Goal: Task Accomplishment & Management: Complete application form

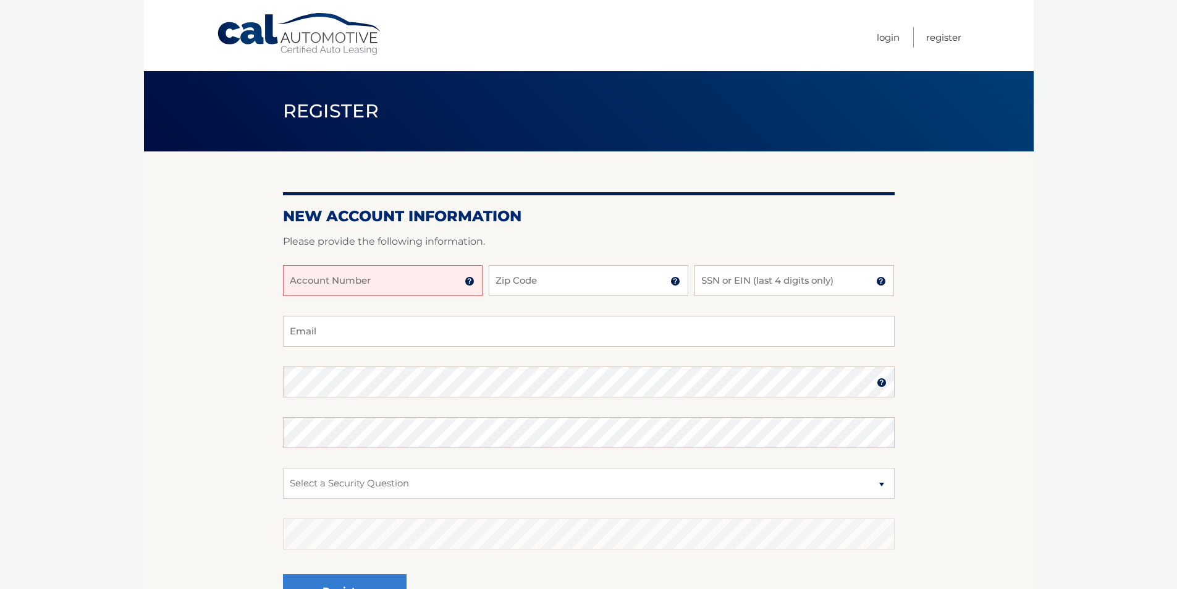
click at [403, 277] on input "Account Number" at bounding box center [383, 280] width 200 height 31
type input "44456009453"
click at [555, 288] on input "Zip Code" at bounding box center [589, 280] width 200 height 31
type input "34609"
click at [705, 281] on input "SSN or EIN (last 4 digits only)" at bounding box center [795, 280] width 200 height 31
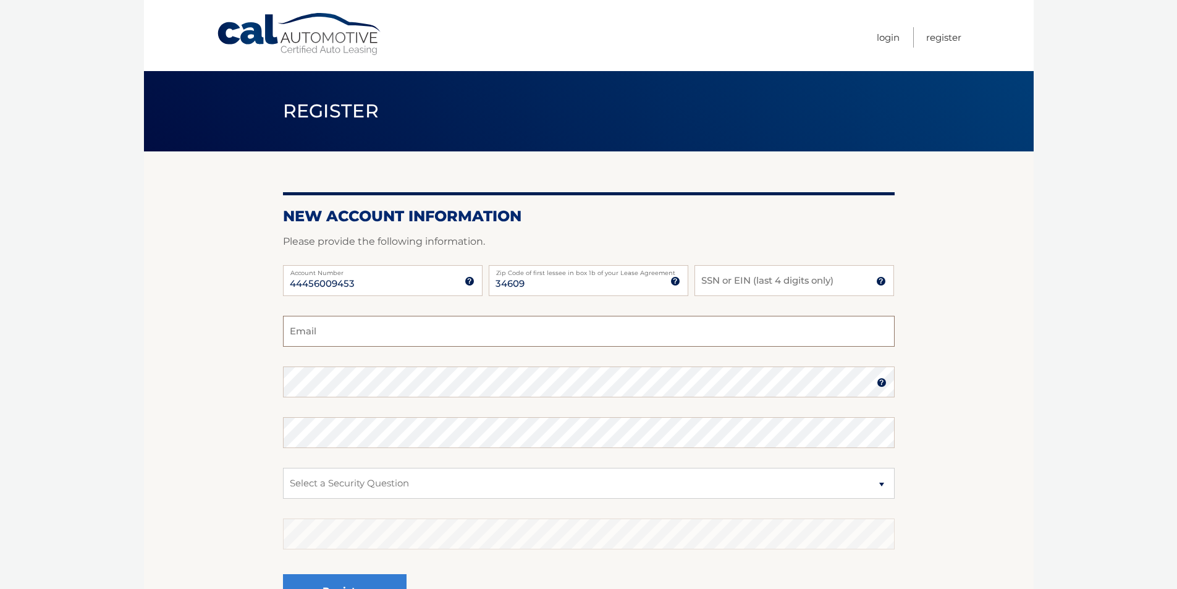
click at [352, 328] on input "Email" at bounding box center [589, 331] width 612 height 31
type input "tooamall@yahoo.com"
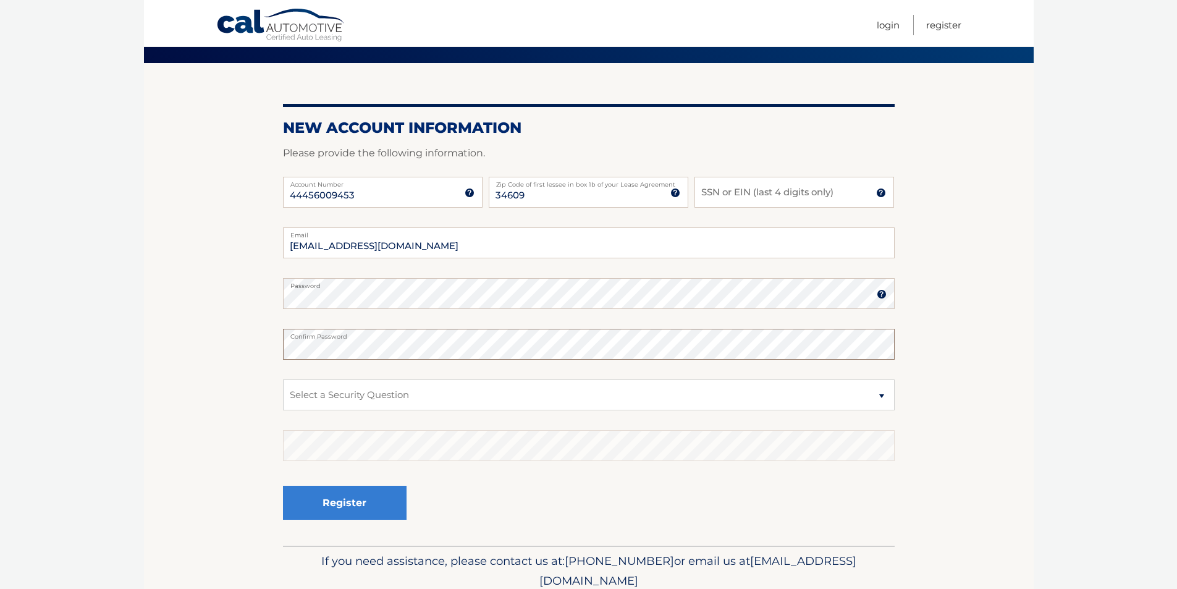
scroll to position [139, 0]
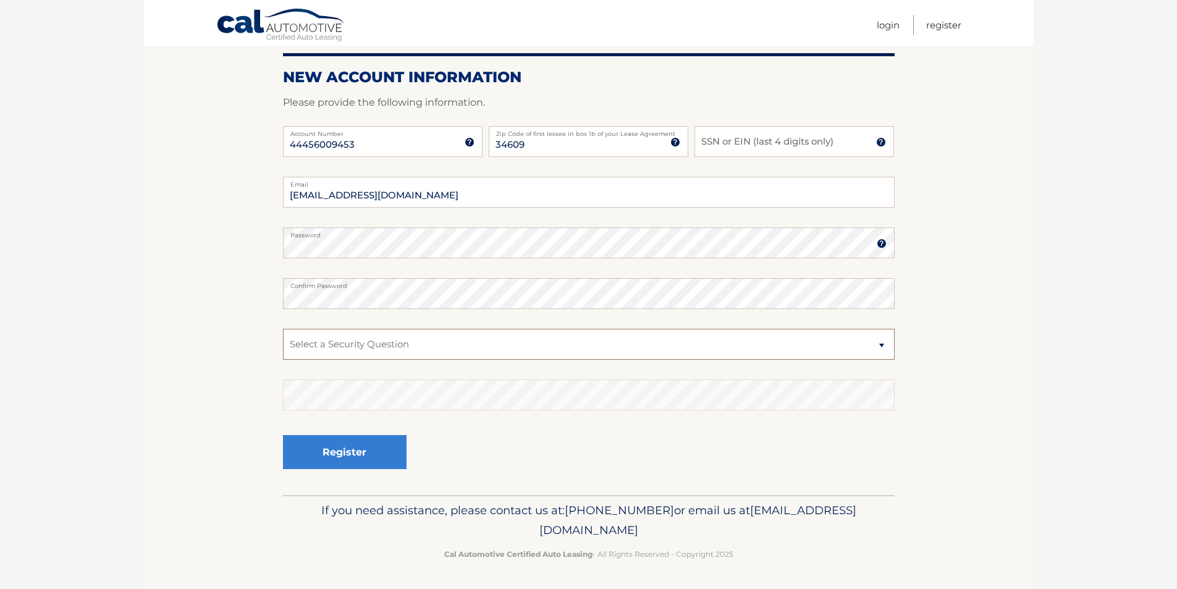
click at [873, 340] on select "Select a Security Question What was the name of your elementary school? What is…" at bounding box center [589, 344] width 612 height 31
select select "3"
click at [283, 329] on select "Select a Security Question What was the name of your elementary school? What is…" at bounding box center [589, 344] width 612 height 31
drag, startPoint x: 358, startPoint y: 443, endPoint x: 652, endPoint y: 346, distance: 309.2
click at [565, 444] on div "Register" at bounding box center [589, 452] width 612 height 45
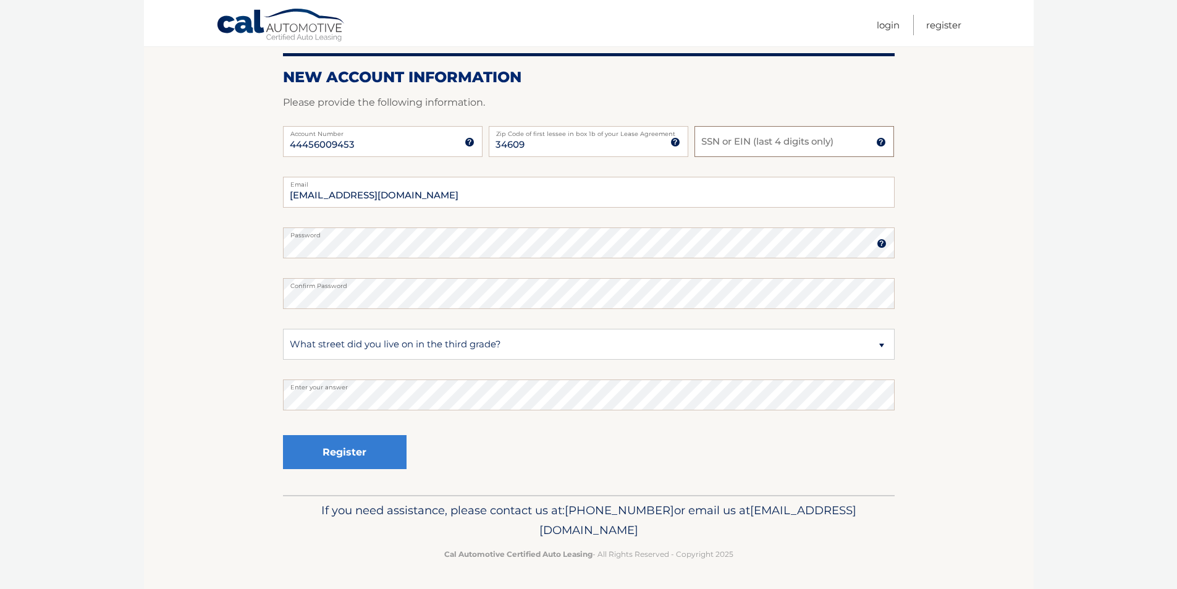
click at [711, 146] on input "SSN or EIN (last 4 digits only)" at bounding box center [795, 141] width 200 height 31
type input "5269"
click at [365, 454] on button "Register" at bounding box center [345, 452] width 124 height 34
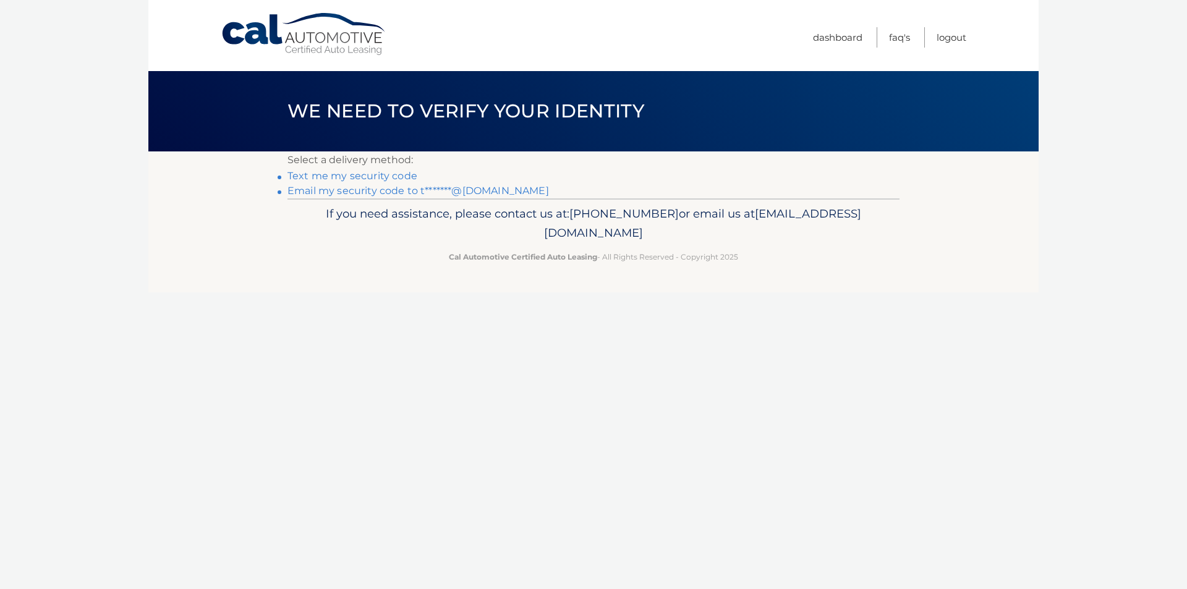
click at [426, 193] on link "Email my security code to t*******@yahoo.com" at bounding box center [417, 191] width 261 height 12
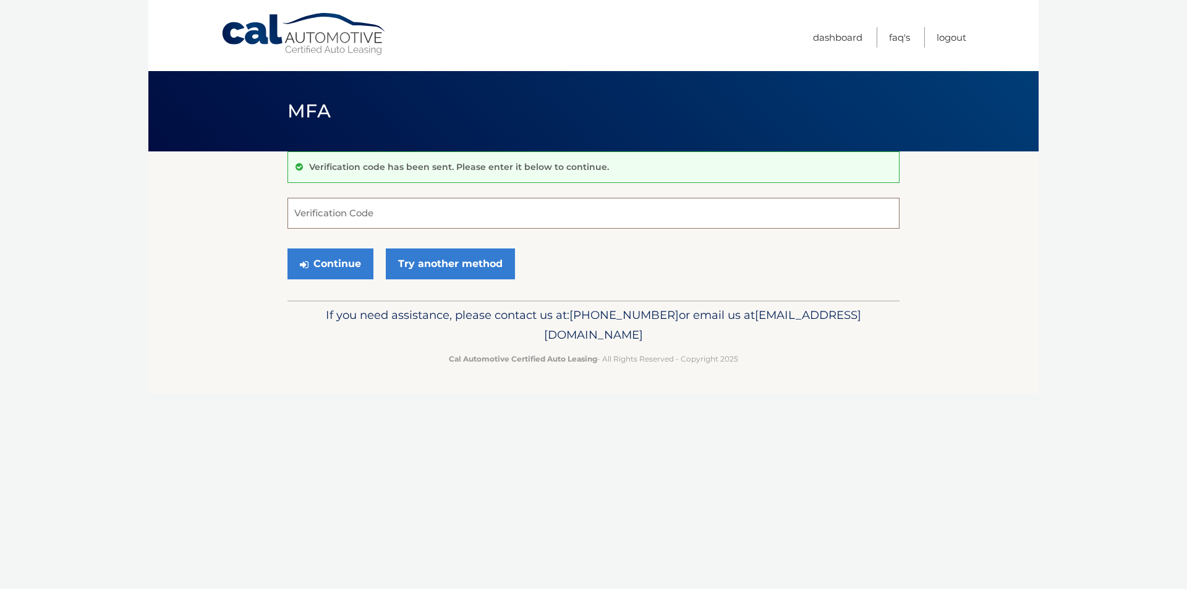
click at [376, 210] on input "Verification Code" at bounding box center [593, 213] width 612 height 31
paste input "861562"
type input "861562"
click at [363, 259] on button "Continue" at bounding box center [330, 263] width 86 height 31
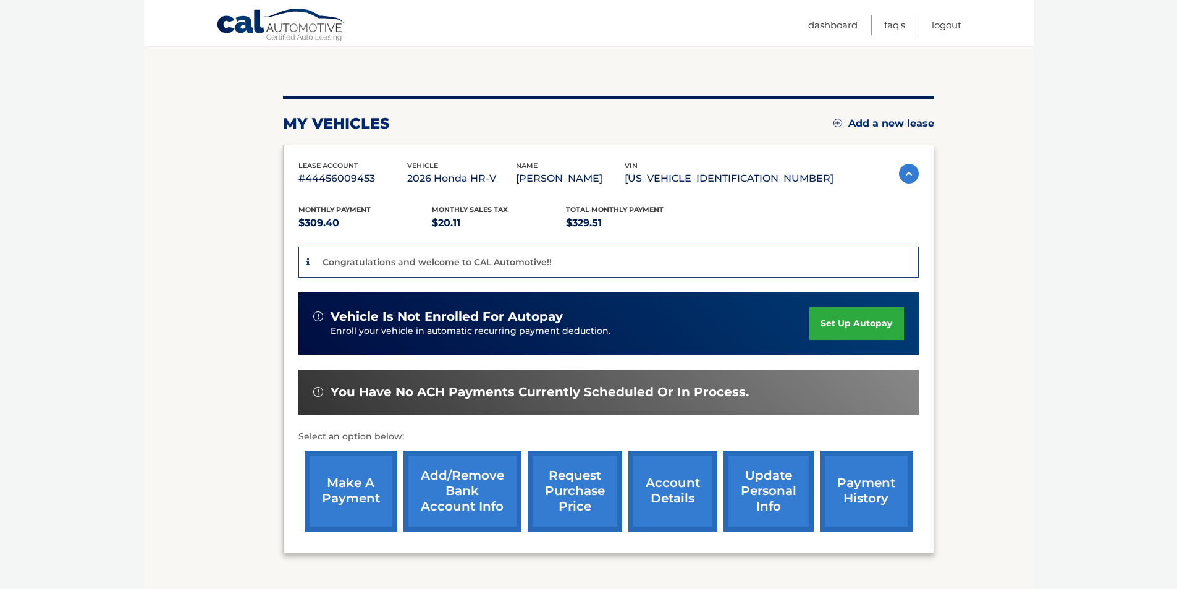
scroll to position [83, 0]
